Goal: Check status: Check status

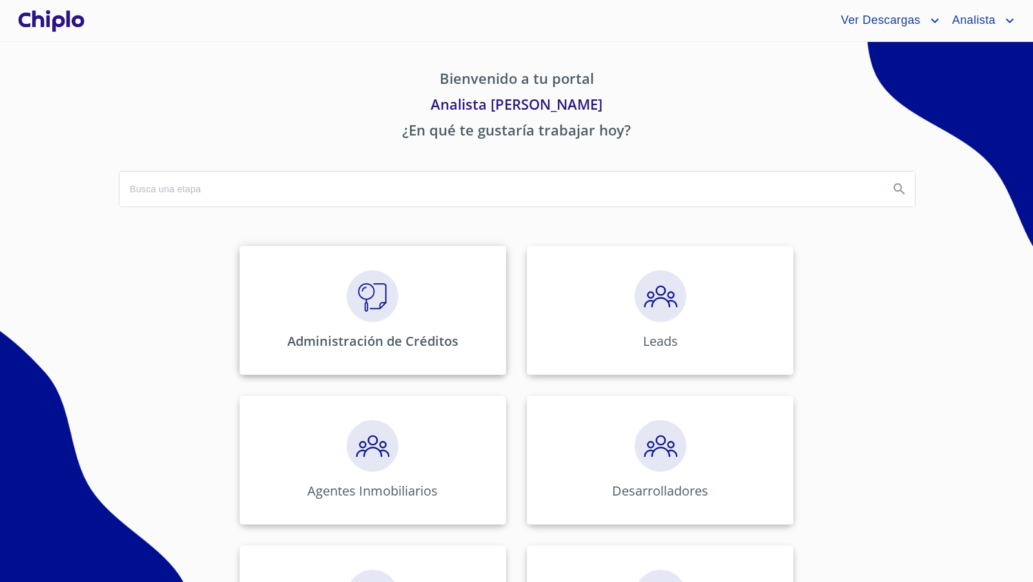
click at [371, 287] on img at bounding box center [373, 297] width 52 height 52
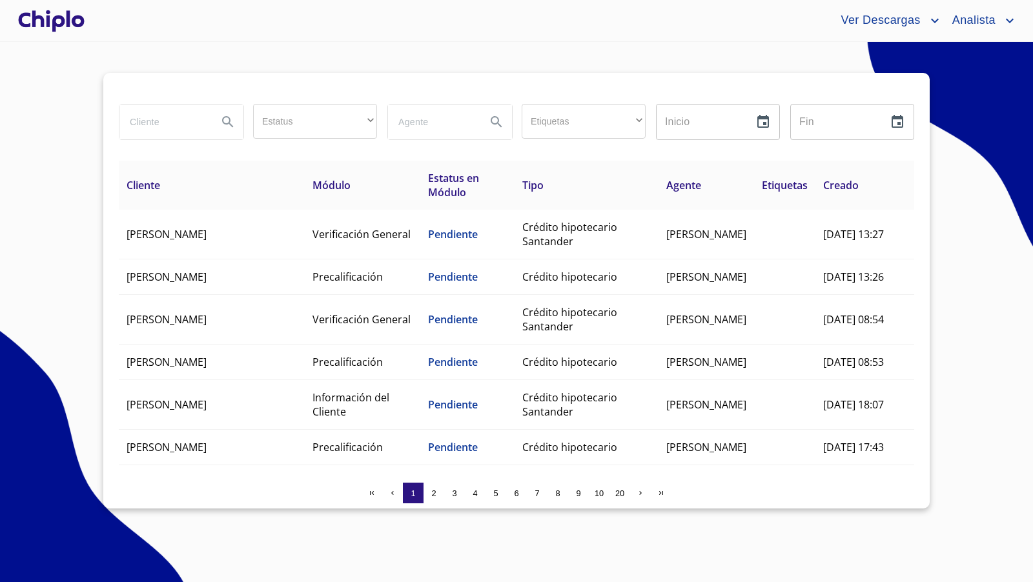
click at [163, 121] on input "search" at bounding box center [163, 122] width 88 height 35
type input "[PERSON_NAME]"
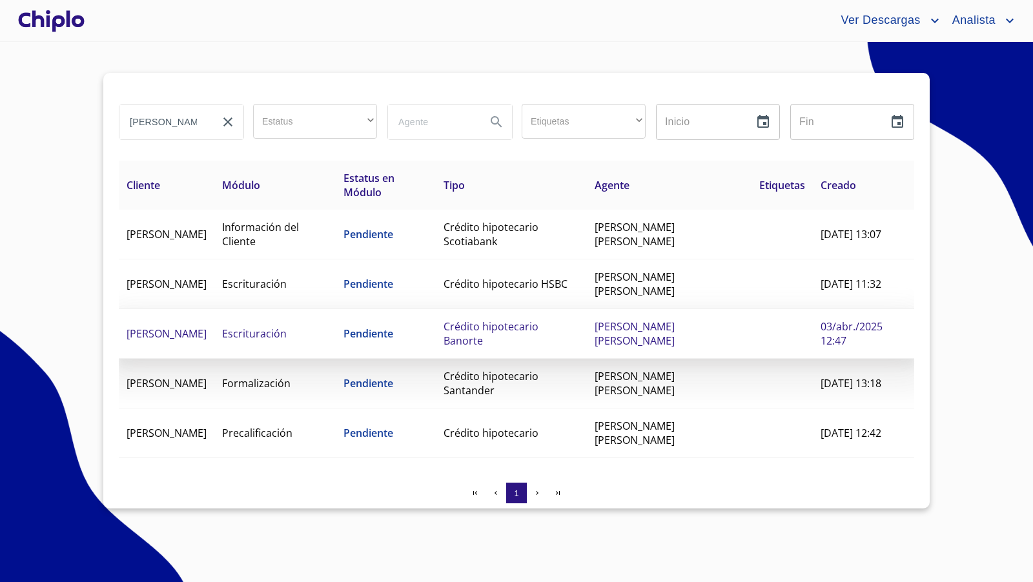
click at [498, 331] on span "Crédito hipotecario Banorte" at bounding box center [491, 334] width 95 height 28
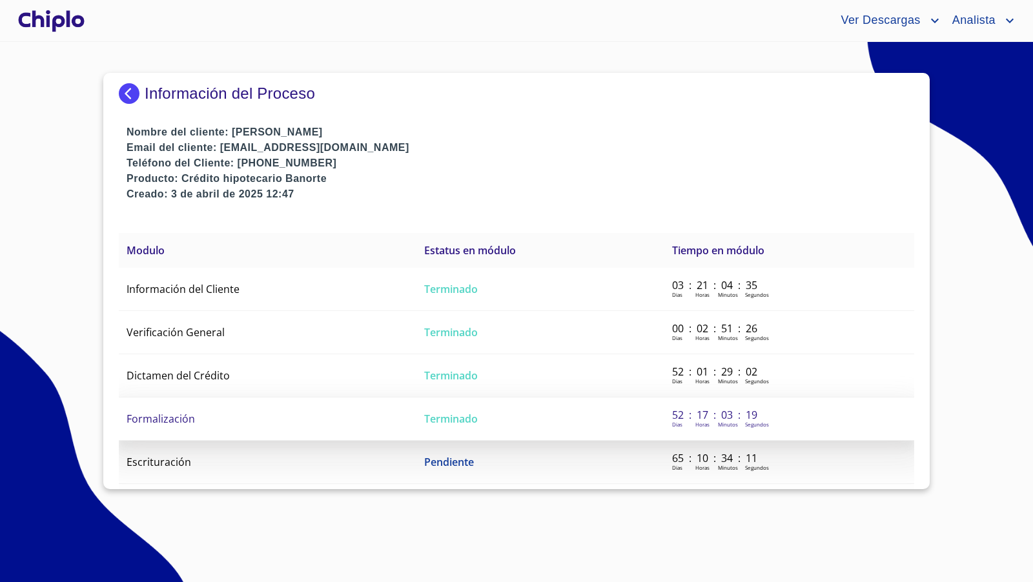
click at [318, 418] on td "Formalización" at bounding box center [268, 419] width 298 height 43
